Goal: Task Accomplishment & Management: Manage account settings

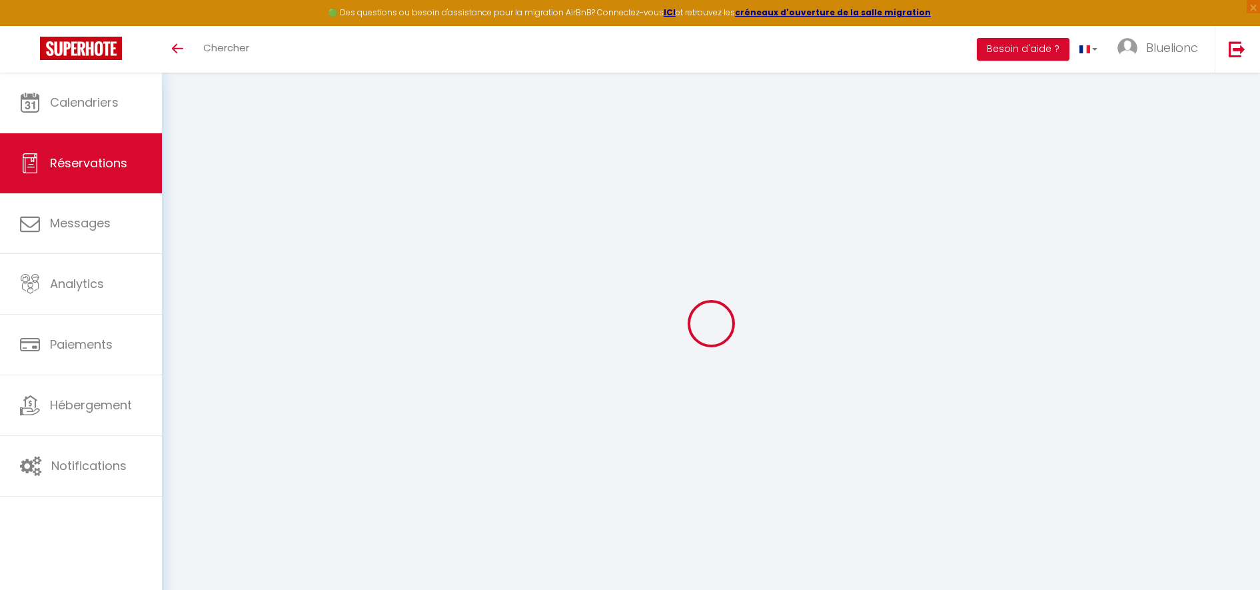
click at [105, 546] on div "Calendriers Réservations Messages Analytics Paiements Hébergement Notifications" at bounding box center [81, 346] width 162 height 546
select select
checkbox input "false"
type textarea "** THIS RESERVATION HAS BEEN PRE-PAID ** You have a [PERSON_NAME] that would li…"
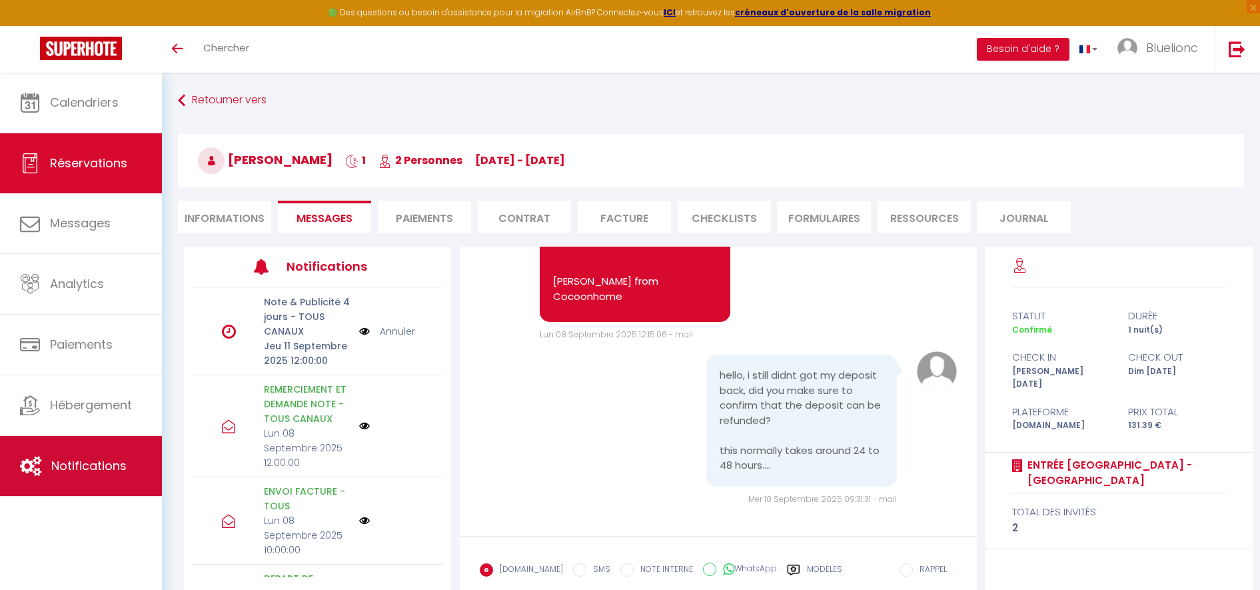
click at [99, 453] on link "Notifications" at bounding box center [81, 466] width 162 height 60
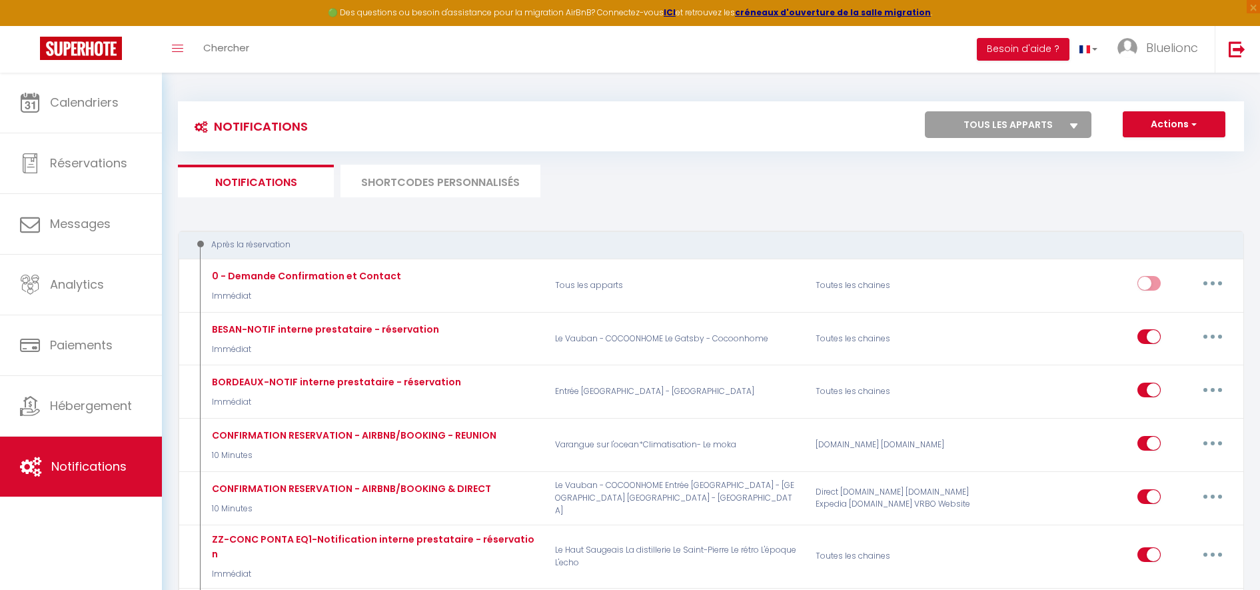
click at [434, 175] on li "SHORTCODES PERSONNALISÉS" at bounding box center [440, 181] width 200 height 33
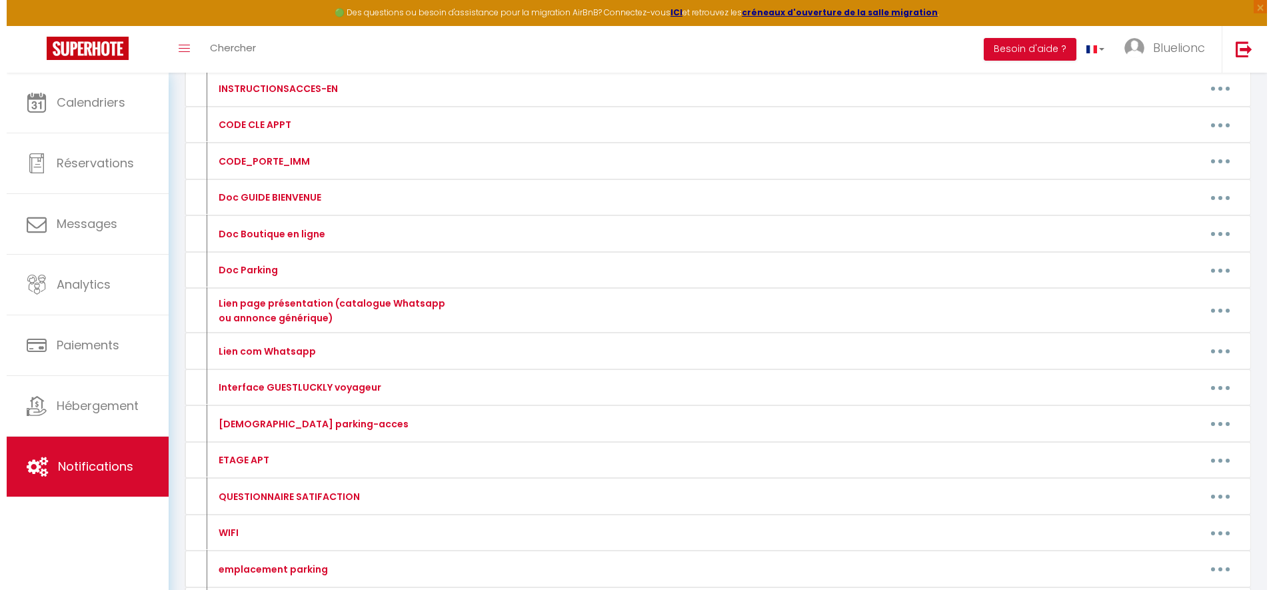
scroll to position [201, 0]
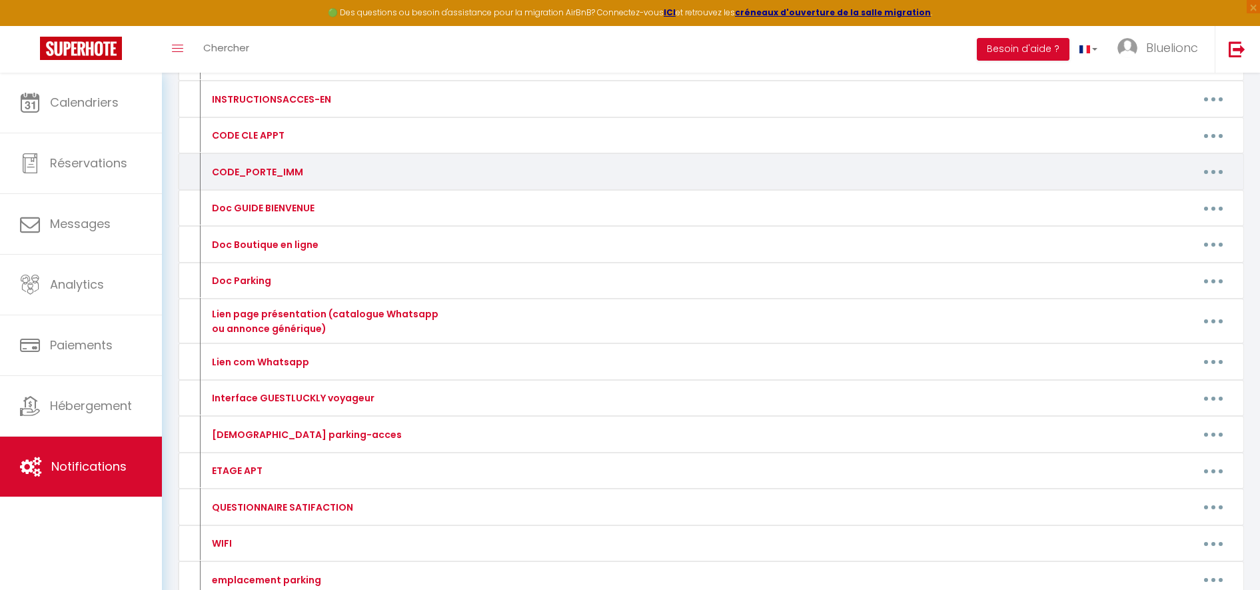
click at [1215, 172] on icon "button" at bounding box center [1213, 172] width 4 height 4
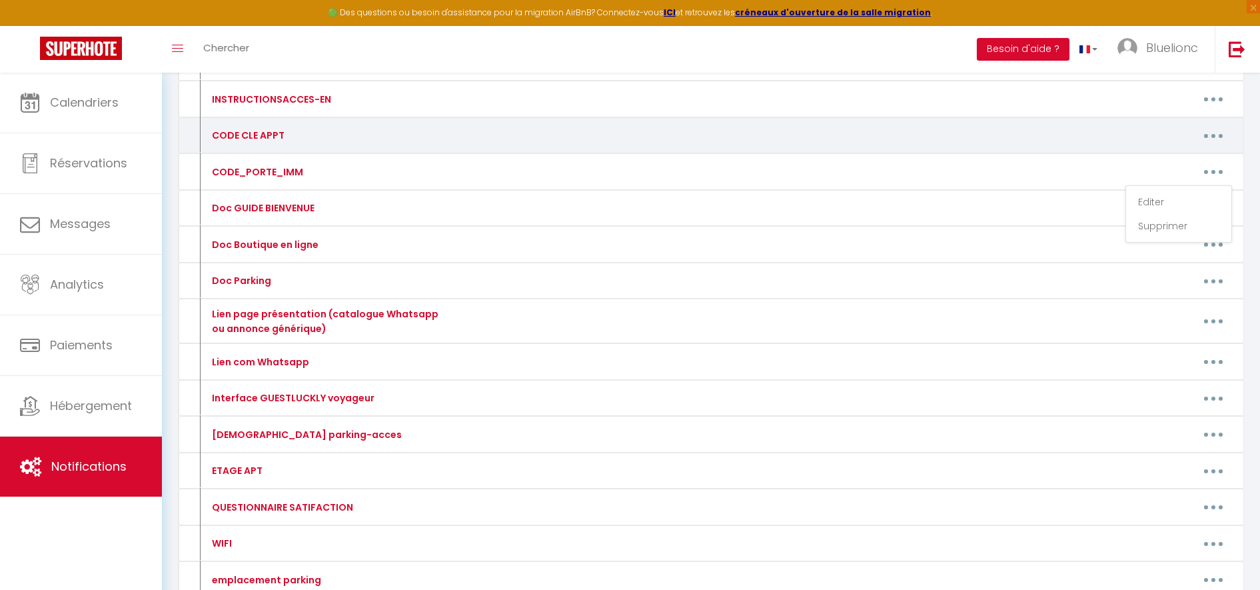
click at [1224, 137] on button "button" at bounding box center [1213, 135] width 37 height 21
click at [1200, 160] on link "Editer" at bounding box center [1178, 166] width 99 height 23
type input "CODE CLE APPT"
type textarea "CODE-APT"
type textarea "1310"
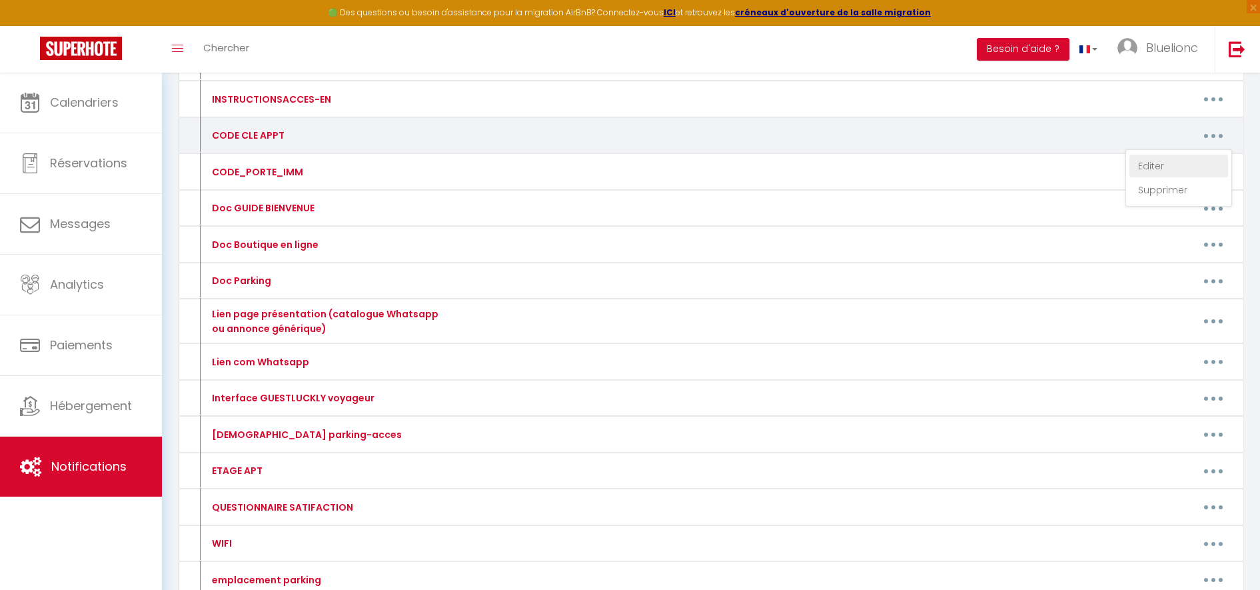
type textarea "745 201 365"
type textarea "1310"
type textarea "629 481 497"
type textarea "5466"
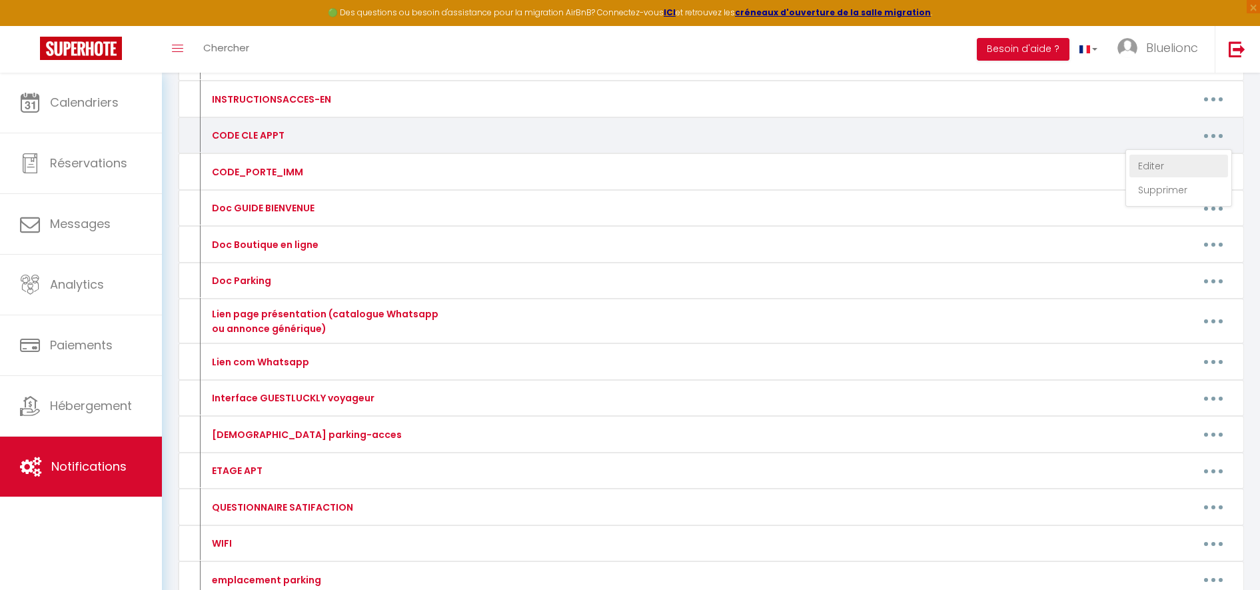
type textarea "Boite à clé de sécurité (alternative à la serrure connectée) :"
type textarea "1070"
type textarea "6150"
type textarea "3224"
type textarea "6433"
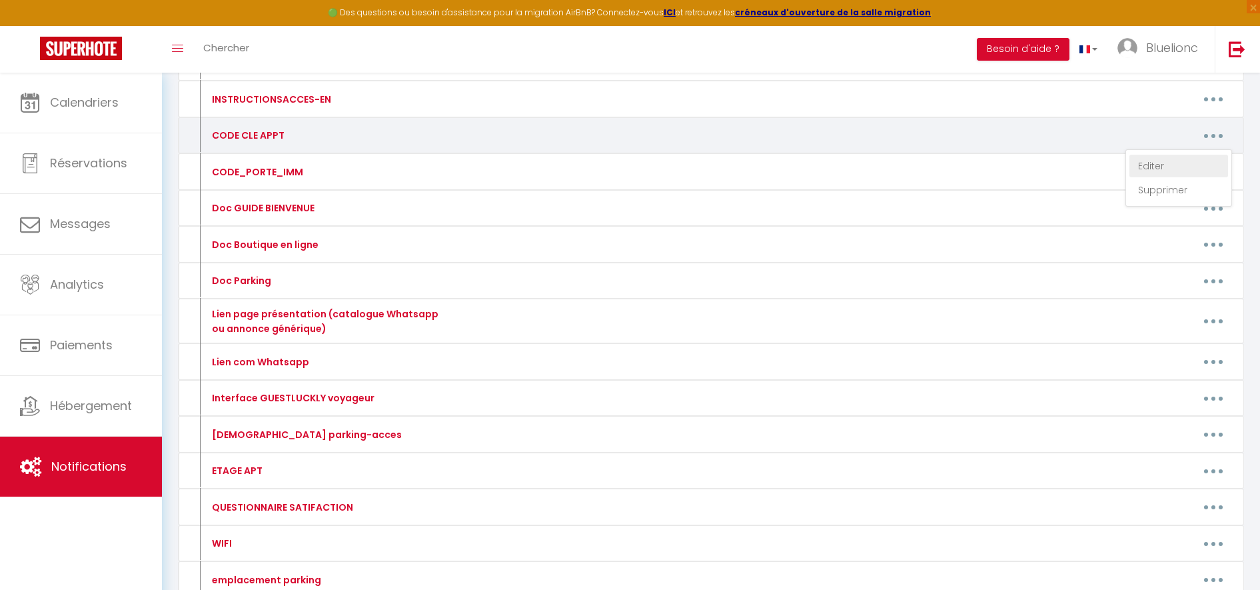
type textarea "5466"
type textarea "Boite à clé de sécurité (alternative à la serrure connectée) :"
type textarea "1070"
type textarea "6150"
type textarea "3224"
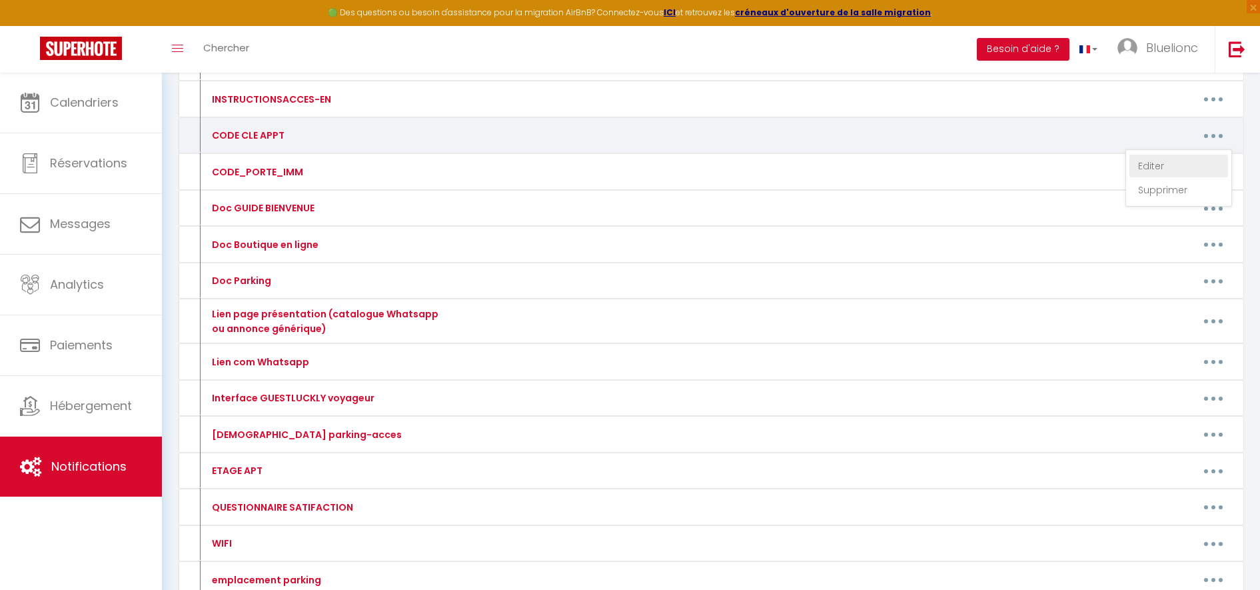
type textarea "6433"
type textarea "8067"
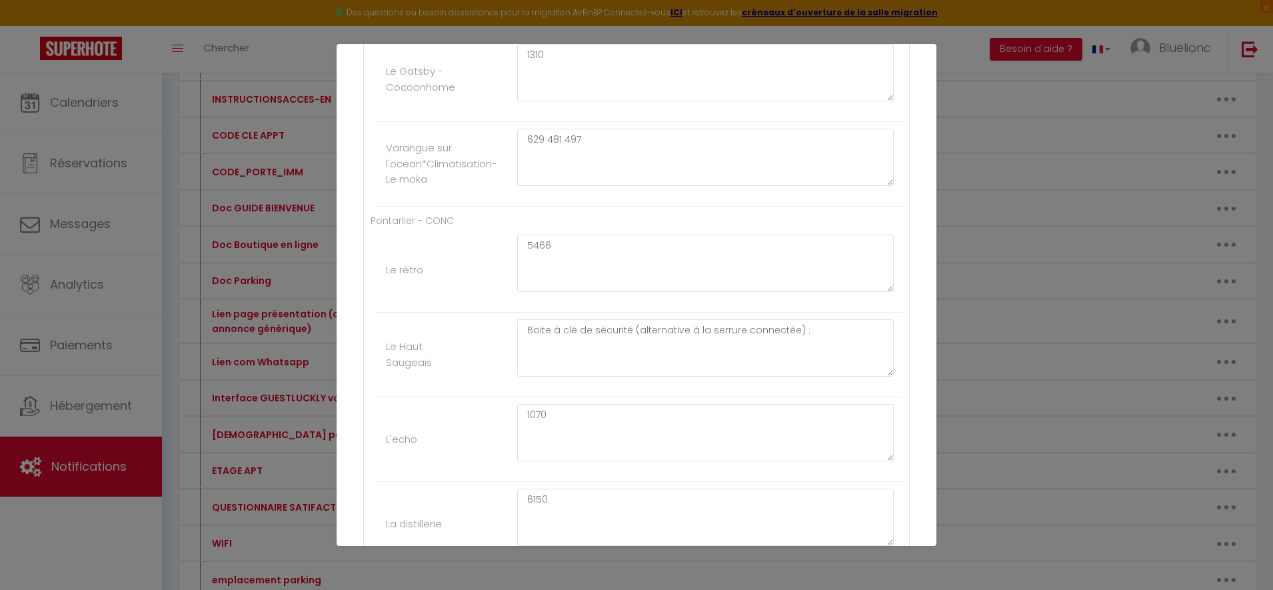
scroll to position [801, 0]
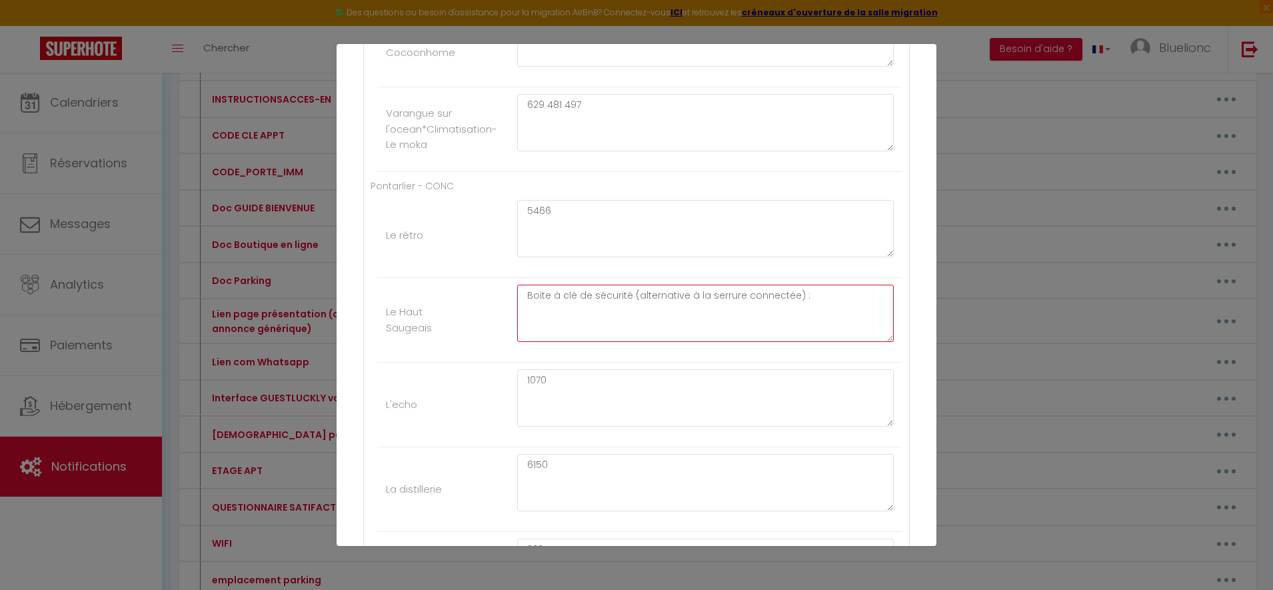
click at [806, 300] on textarea "Boite à clé de sécurité (alternative à la serrure connectée) :" at bounding box center [705, 312] width 376 height 57
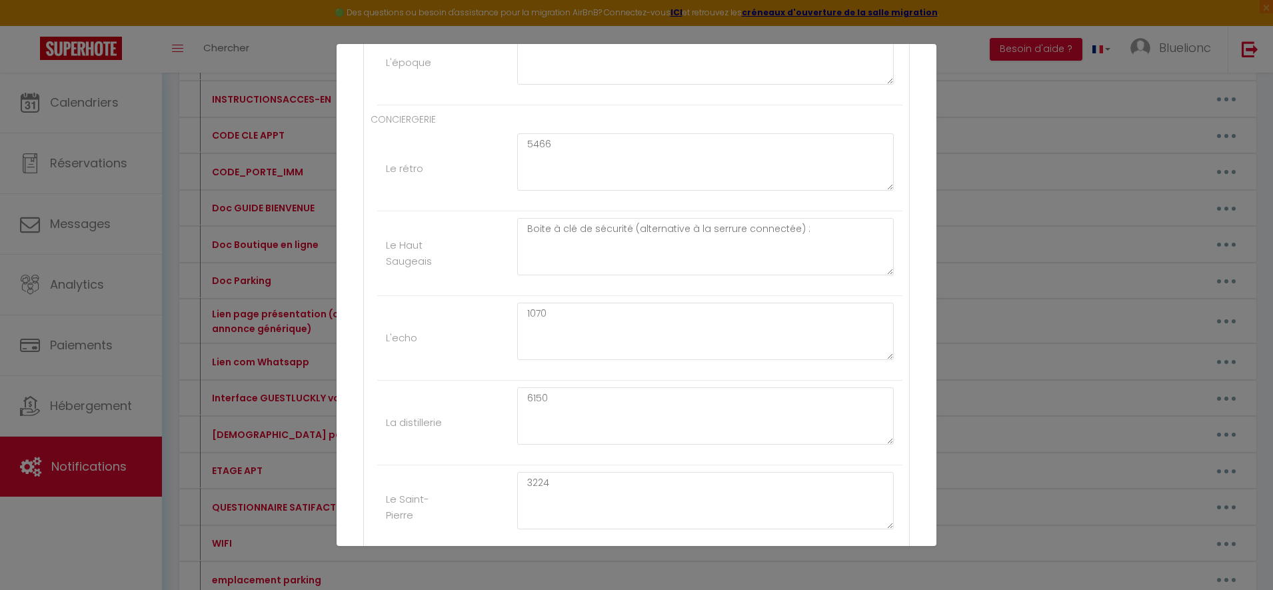
scroll to position [1702, 0]
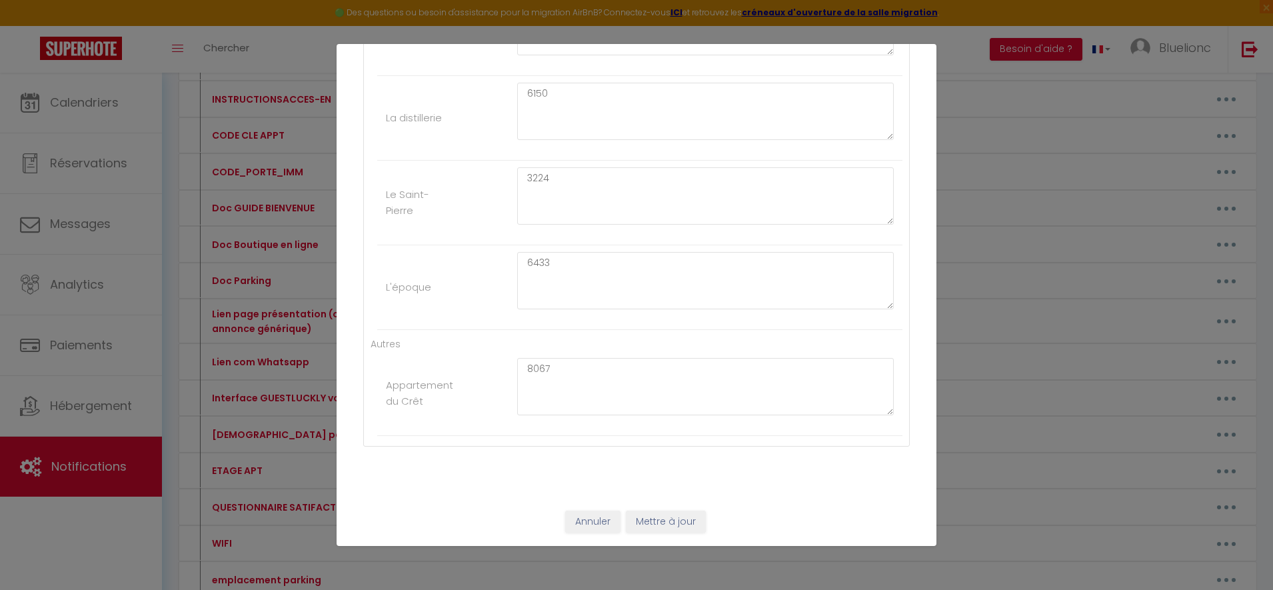
type textarea "Boite à clé de sécurité (alternative à la serrure connectée) : 2652"
click at [656, 526] on button "Mettre à jour" at bounding box center [666, 521] width 80 height 23
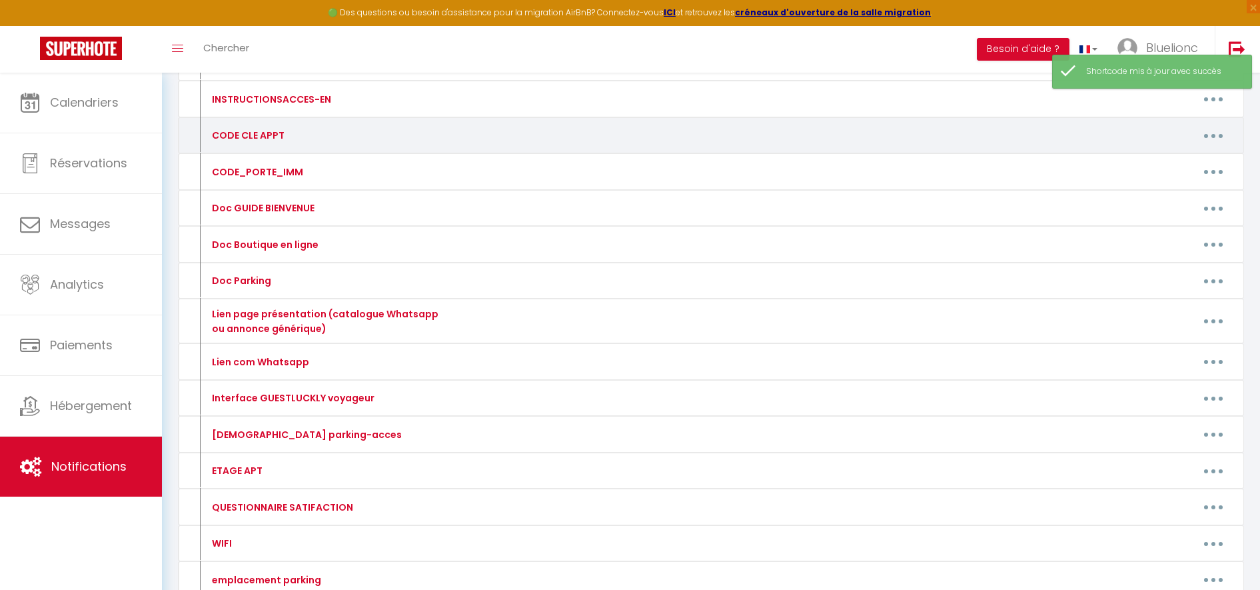
click at [1217, 146] on div "CODE CLE APPT Editer Supprimer" at bounding box center [711, 135] width 1066 height 37
click at [1219, 141] on button "button" at bounding box center [1213, 135] width 37 height 21
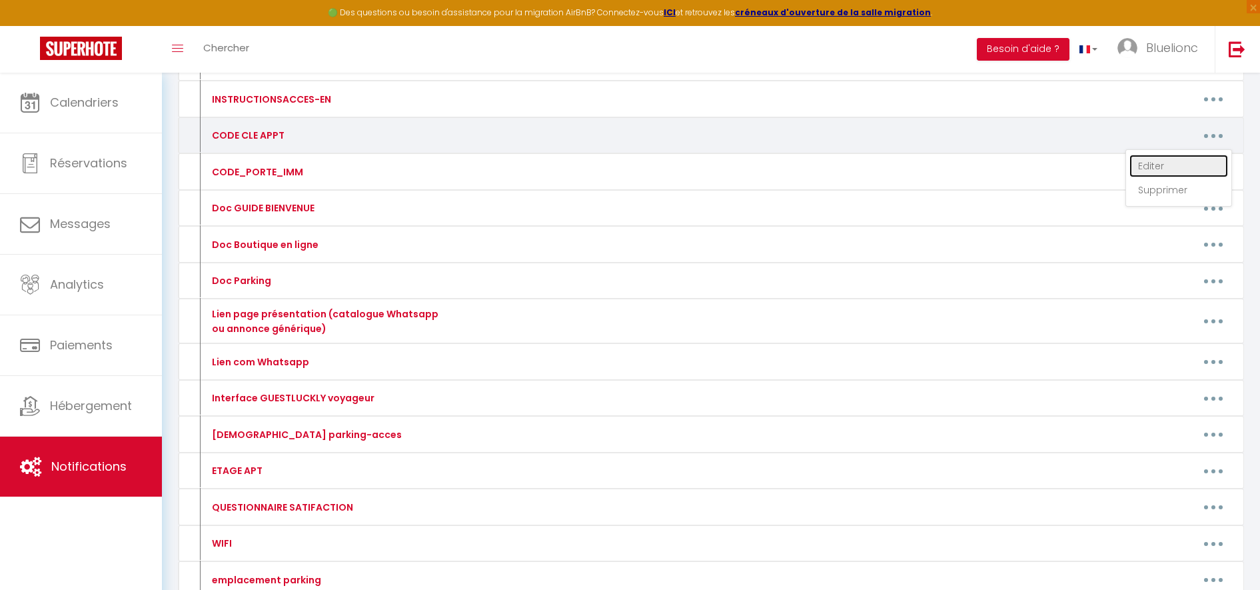
click at [1157, 160] on link "Editer" at bounding box center [1178, 166] width 99 height 23
type input "CODE CLE APPT"
type textarea "CODE-APT"
type textarea "1310"
type textarea "745 201 365"
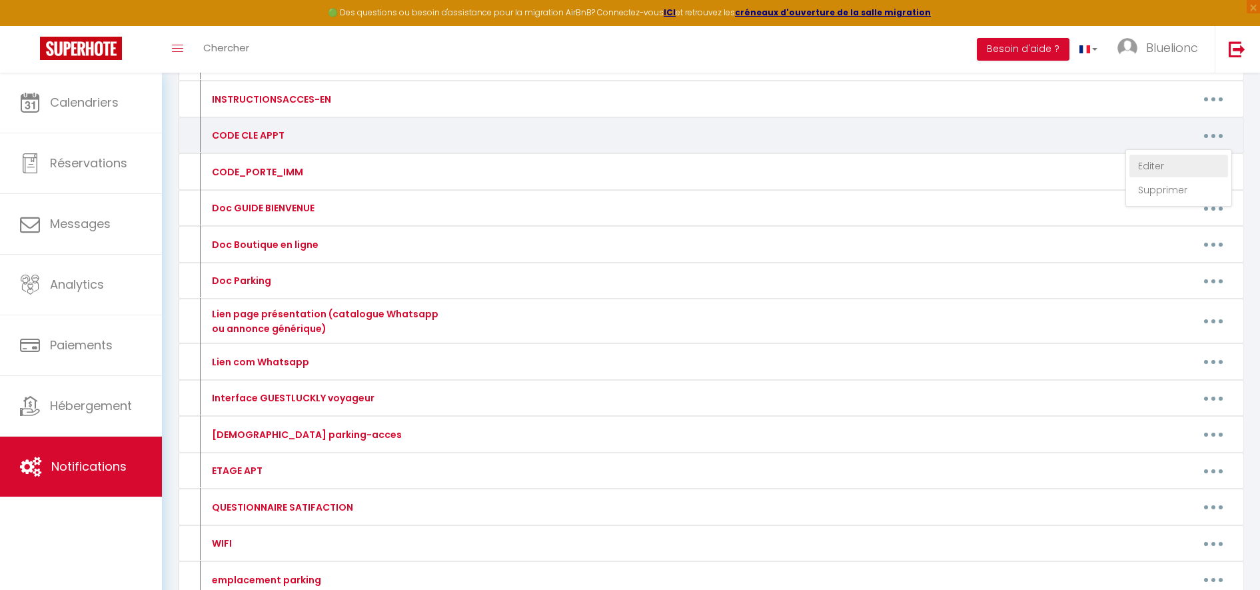
type textarea "745 201 365"
type textarea "1310"
type textarea "629 481 497"
type textarea "5466"
type textarea "Boite à clé de sécurité (alternative à la serrure connectée) :"
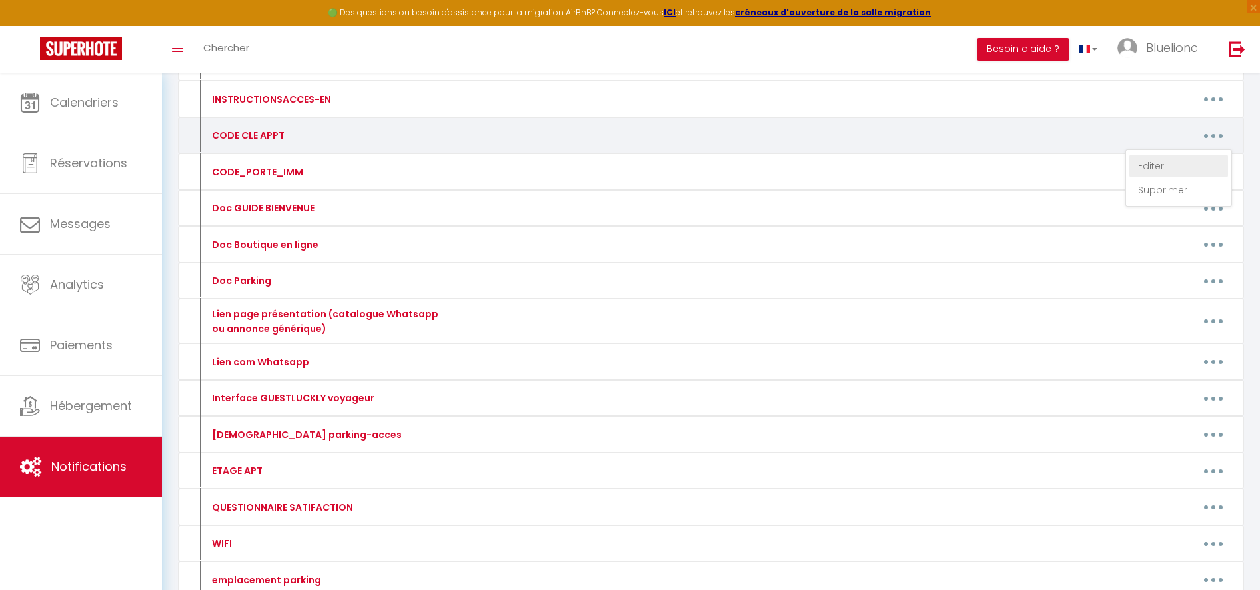
type textarea "1070"
type textarea "6150"
type textarea "3224"
type textarea "6433"
type textarea "5466"
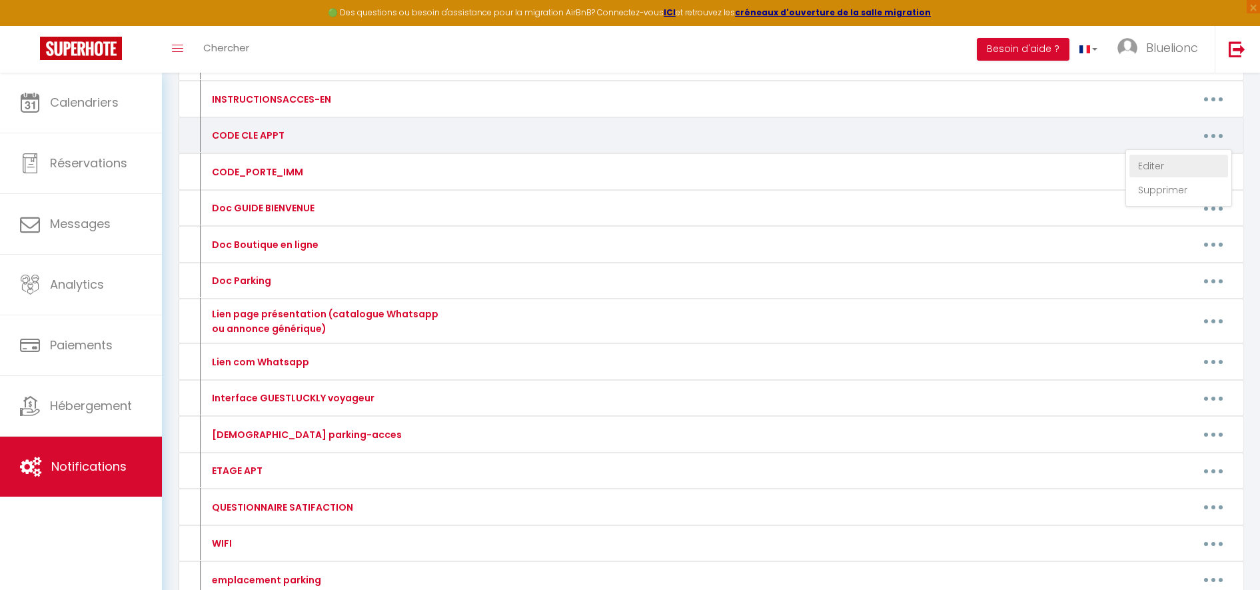
type textarea "Boite à clé de sécurité (alternative à la serrure connectée) :"
type textarea "1070"
type textarea "6150"
type textarea "3224"
type textarea "6433"
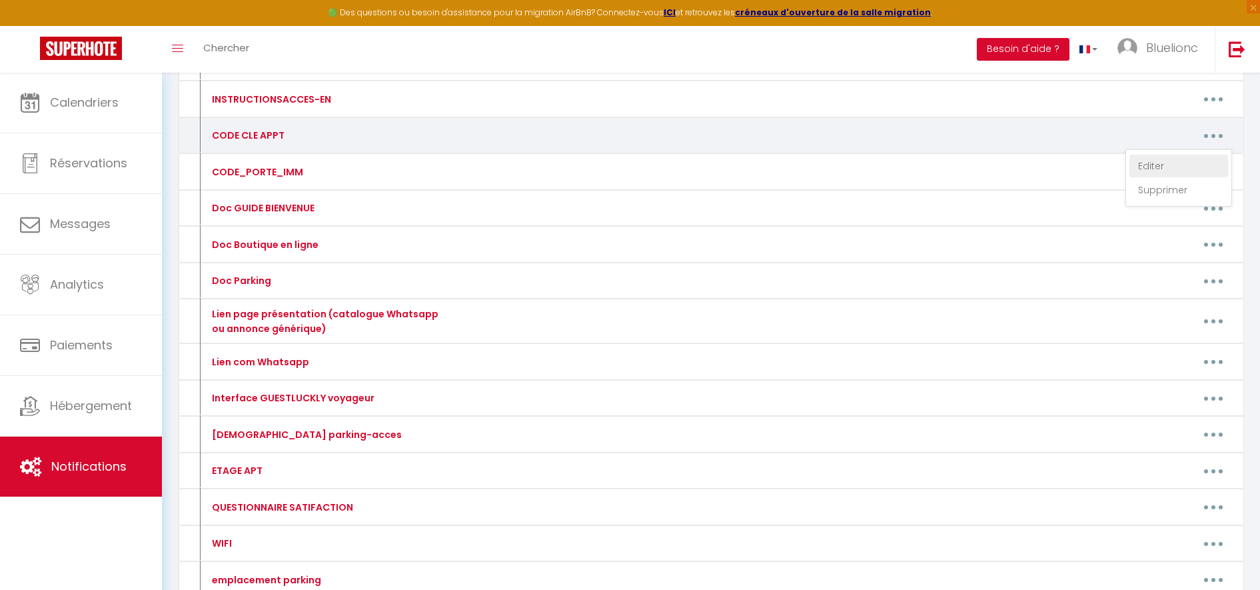
type textarea "8067"
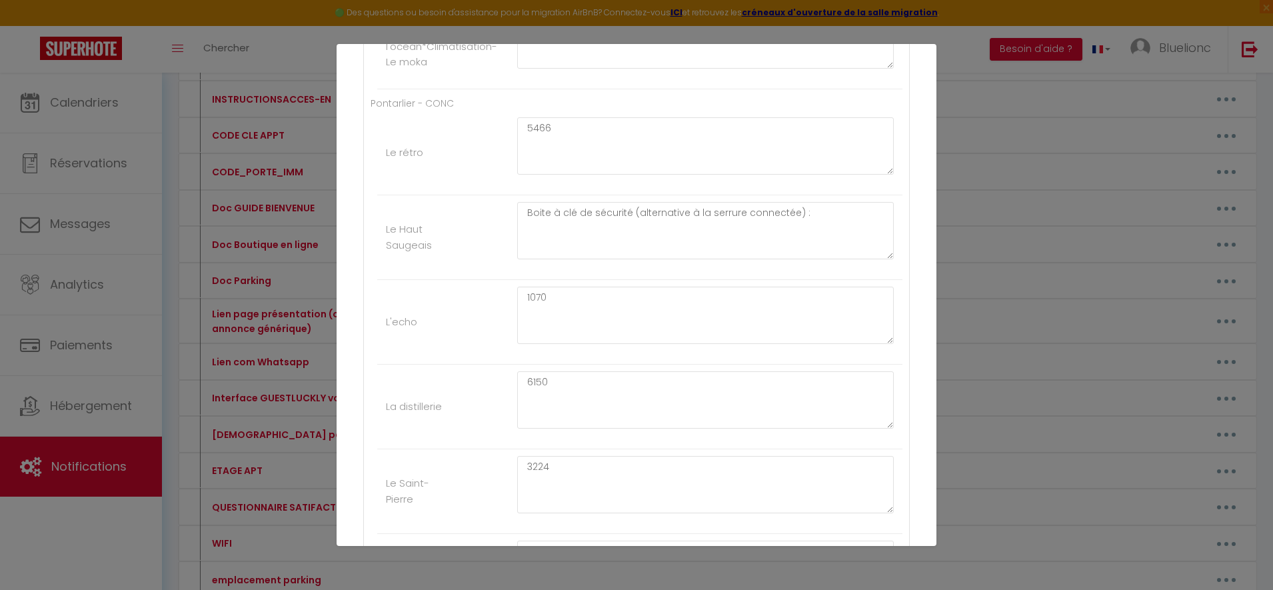
scroll to position [859, 0]
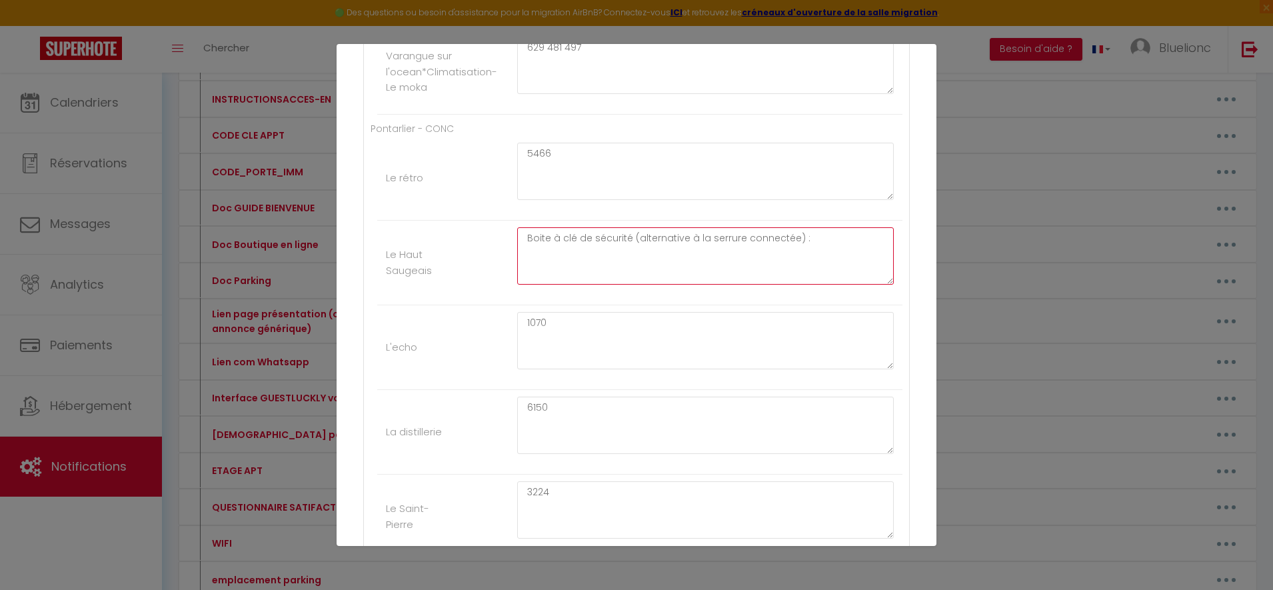
click at [572, 255] on textarea "Boite à clé de sécurité (alternative à la serrure connectée) :" at bounding box center [705, 255] width 376 height 57
click at [813, 242] on textarea "Boite à clé de sécurité (alternative à la serrure connectée) :" at bounding box center [705, 255] width 376 height 57
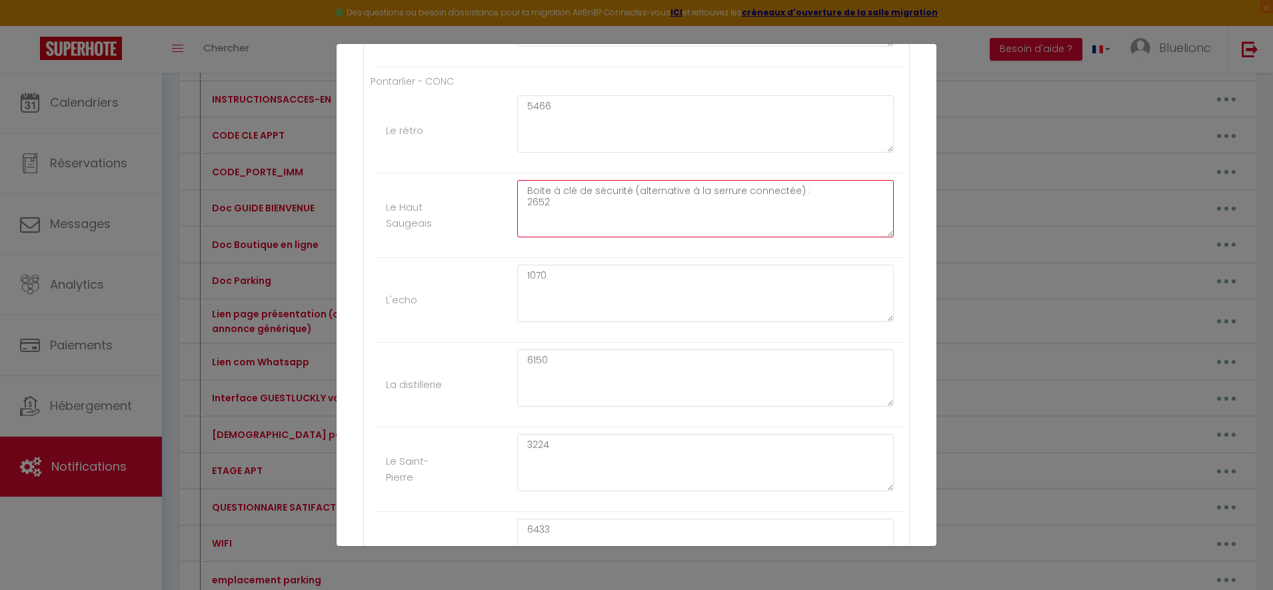
scroll to position [903, 0]
drag, startPoint x: 574, startPoint y: 215, endPoint x: 477, endPoint y: 183, distance: 101.6
click at [477, 183] on li "Le Haut Saugeais Boite à clé de sécurité (alternative à la serrure connectée) :…" at bounding box center [639, 219] width 525 height 85
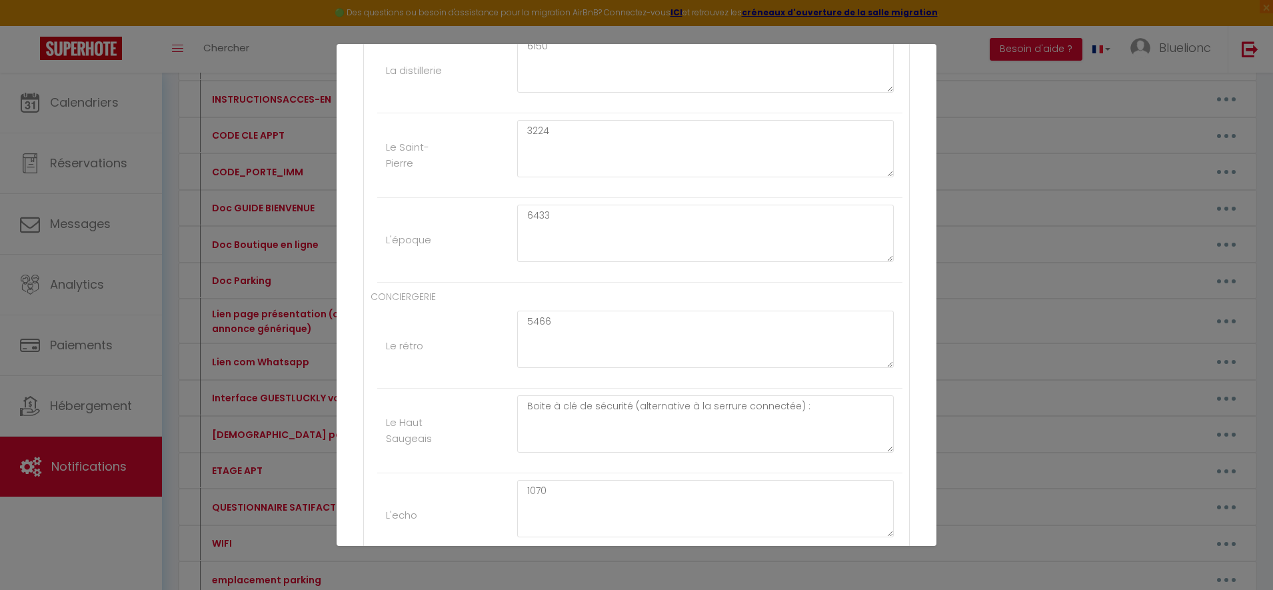
scroll to position [1258, 0]
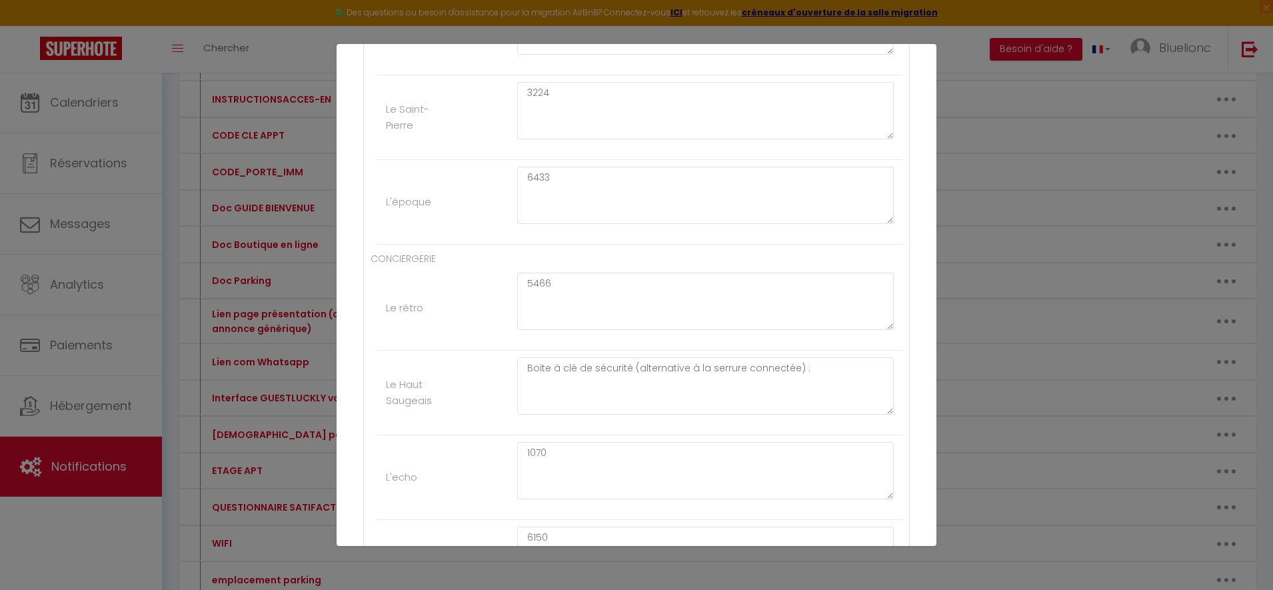
type textarea "Boite à clé de sécurité (alternative à la serrure connectée) : 2652"
drag, startPoint x: 794, startPoint y: 396, endPoint x: 422, endPoint y: 385, distance: 371.9
click at [422, 385] on li "Le Haut Saugeais Boite à clé de sécurité (alternative à la serrure connectée) :" at bounding box center [639, 392] width 525 height 85
paste textarea "2652 :"
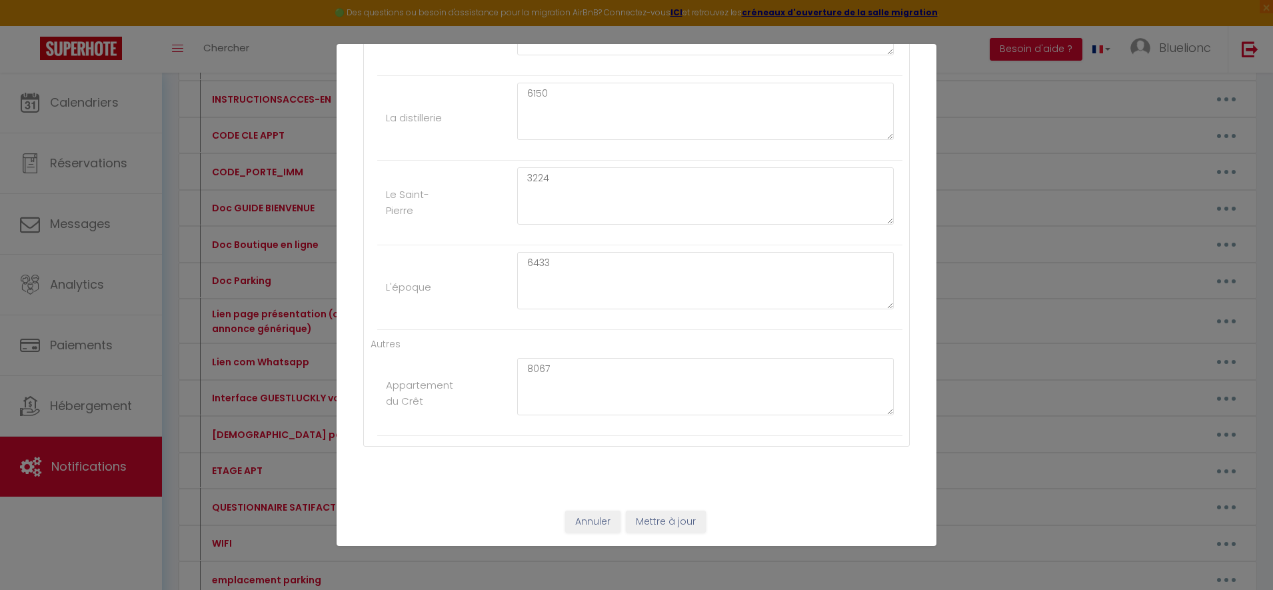
type textarea "Boite à clé de sécurité (alternative à la serrure connectée) : 2652 :"
click at [670, 528] on button "Mettre à jour" at bounding box center [666, 521] width 80 height 23
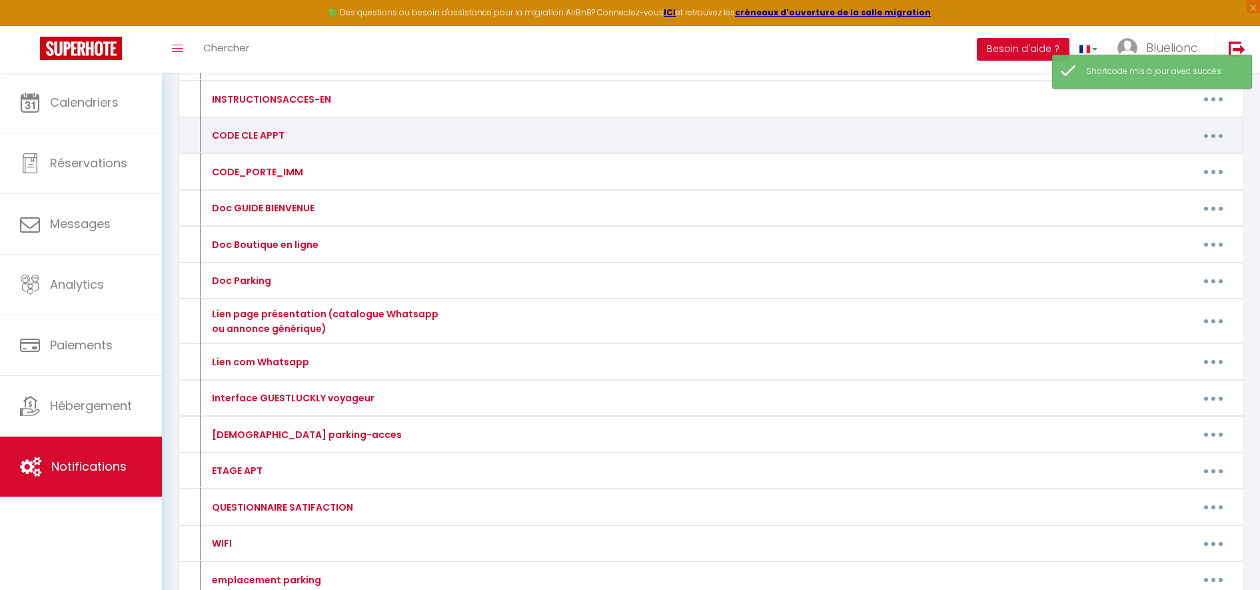
click at [1213, 134] on icon "button" at bounding box center [1213, 136] width 4 height 4
click at [1189, 162] on link "Editer" at bounding box center [1178, 166] width 99 height 23
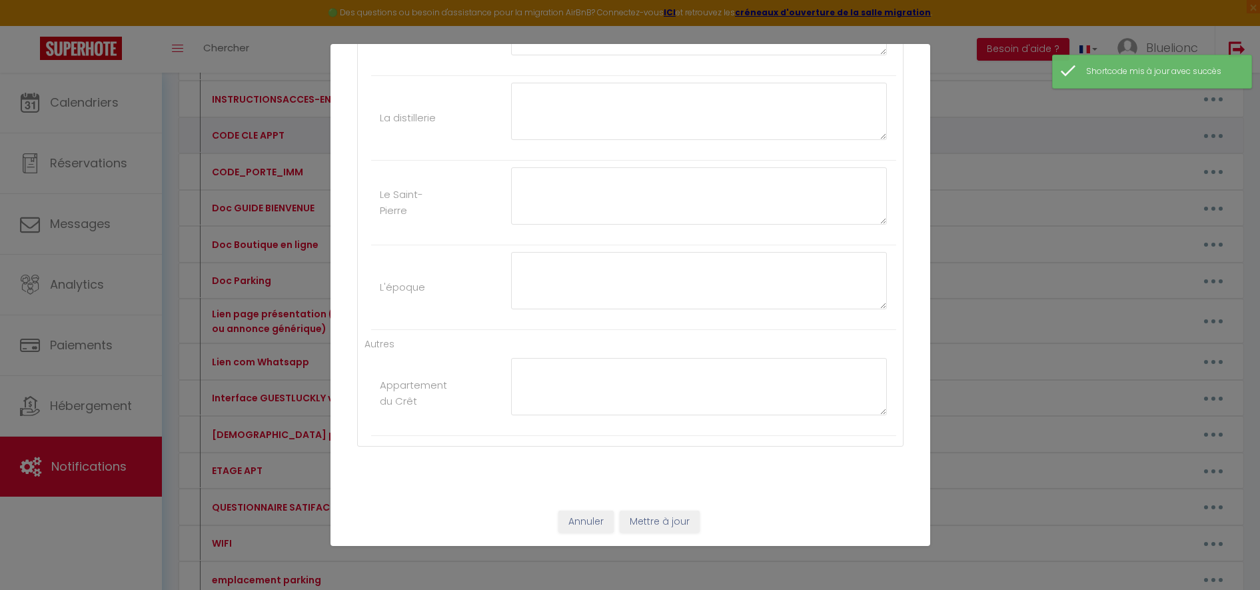
type input "CODE CLE APPT"
type textarea "CODE-APT"
type textarea "1310"
type textarea "745 201 365"
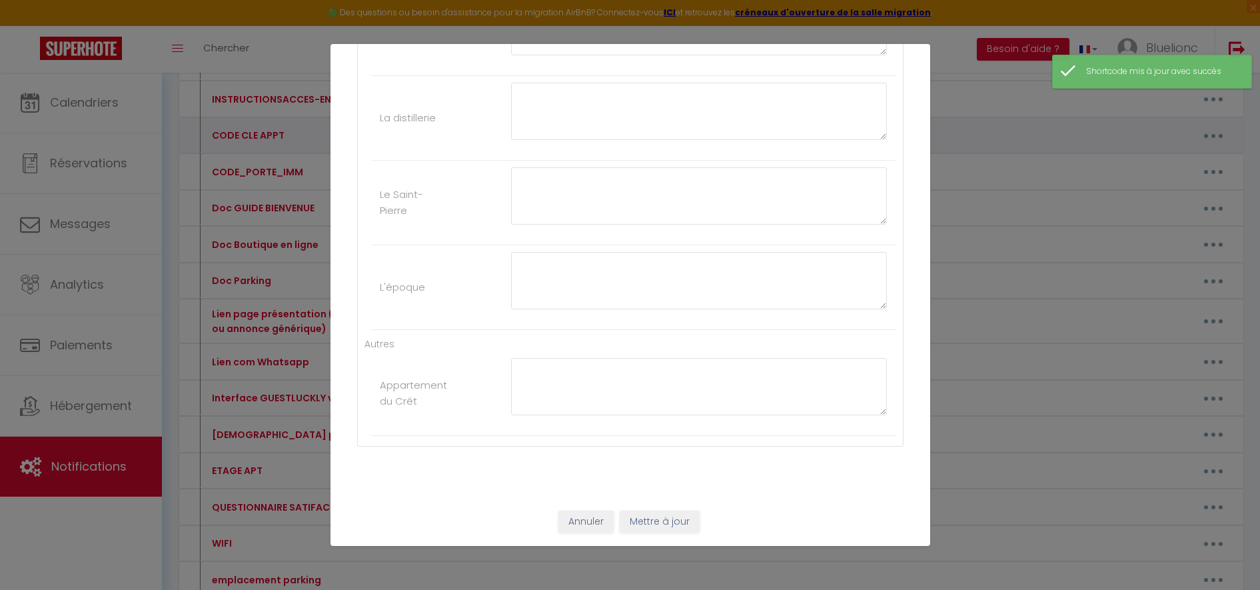
type textarea "1310"
type textarea "629 481 497"
type textarea "5466"
type textarea "Boite à clé de sécurité (alternative à la serrure connectée) : 2652 :"
type textarea "1070"
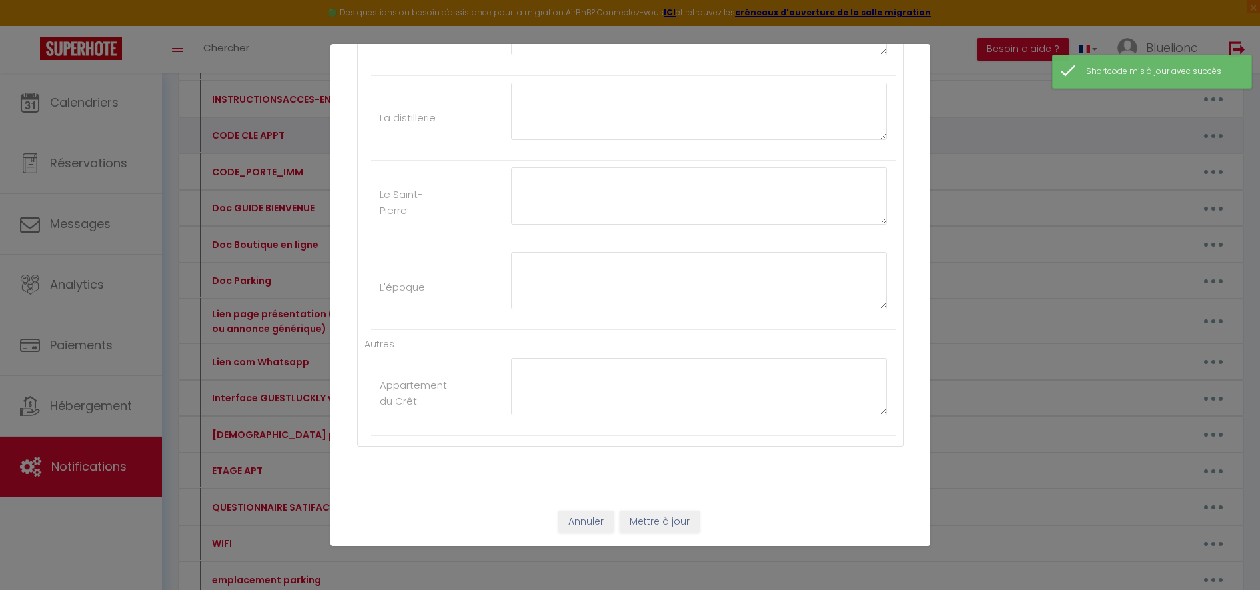
type textarea "6150"
type textarea "3224"
type textarea "6433"
type textarea "5466"
type textarea "Boite à clé de sécurité (alternative à la serrure connectée) : 2652 :"
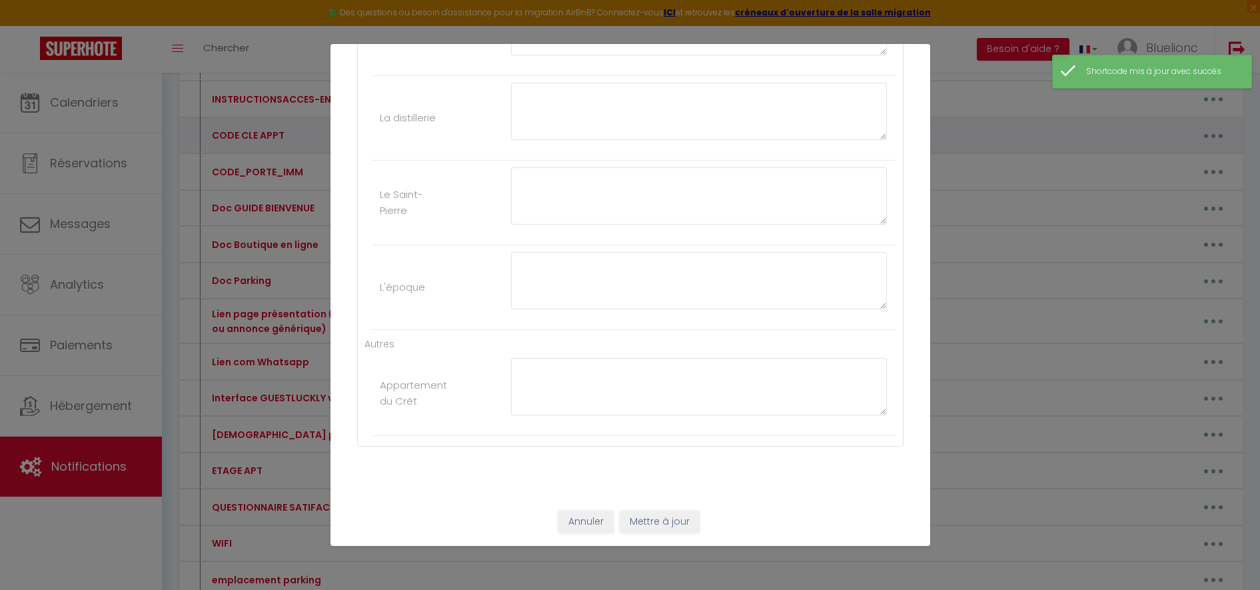
type textarea "1070"
type textarea "6150"
type textarea "3224"
type textarea "6433"
type textarea "8067"
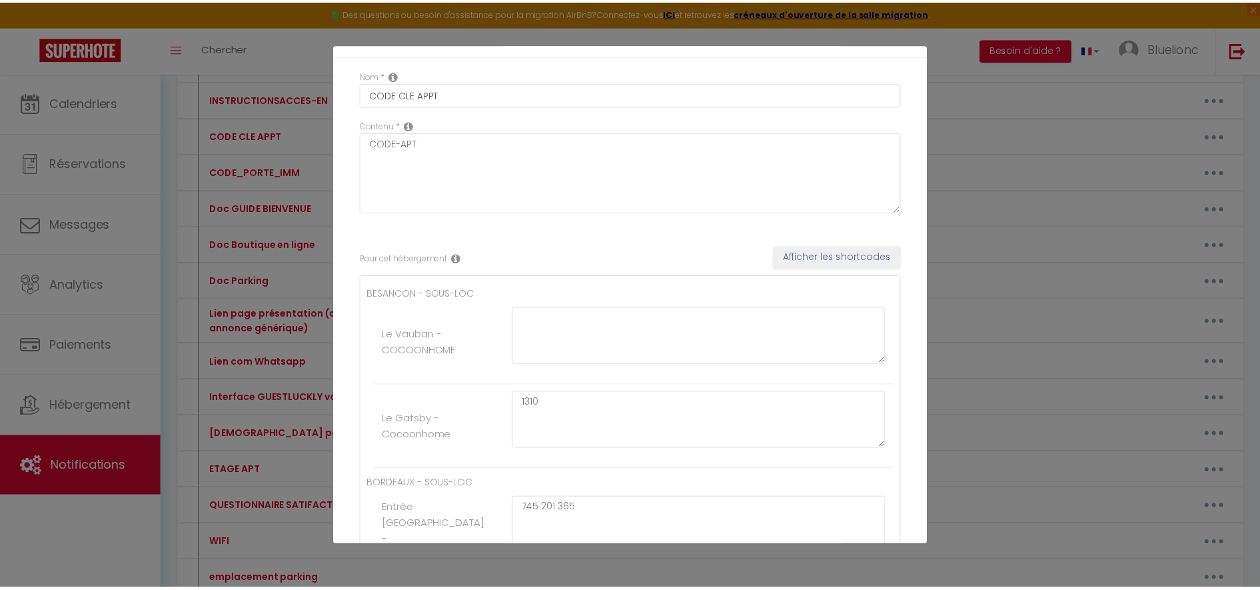
scroll to position [0, 0]
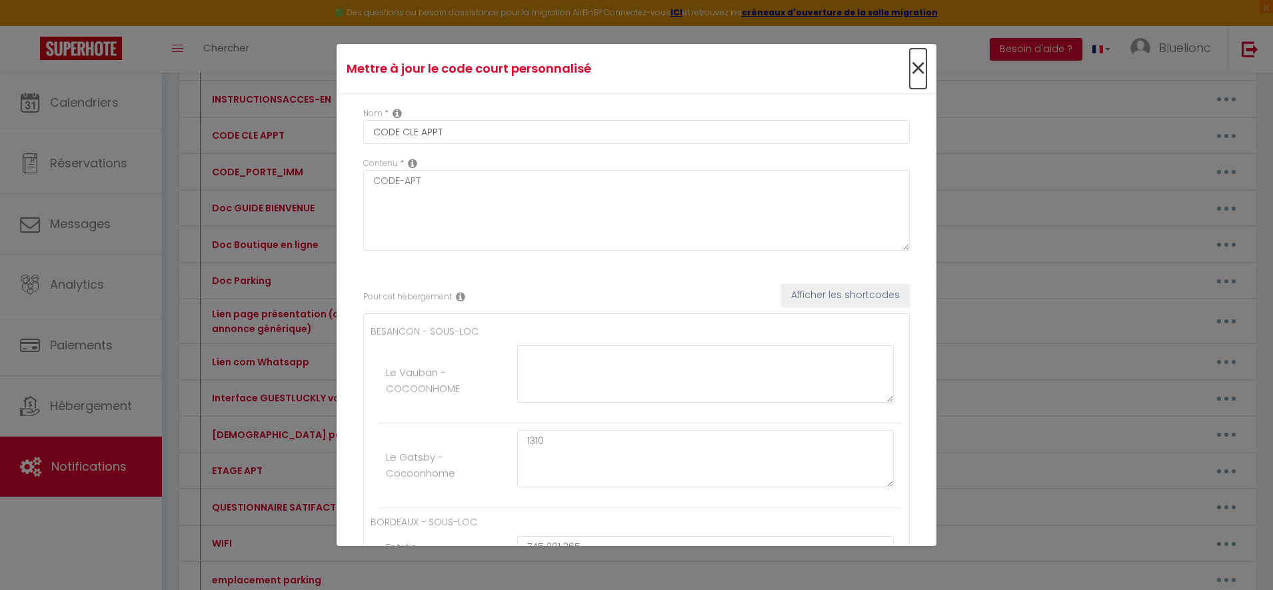
click at [909, 69] on span "×" at bounding box center [917, 69] width 17 height 40
